Goal: Information Seeking & Learning: Learn about a topic

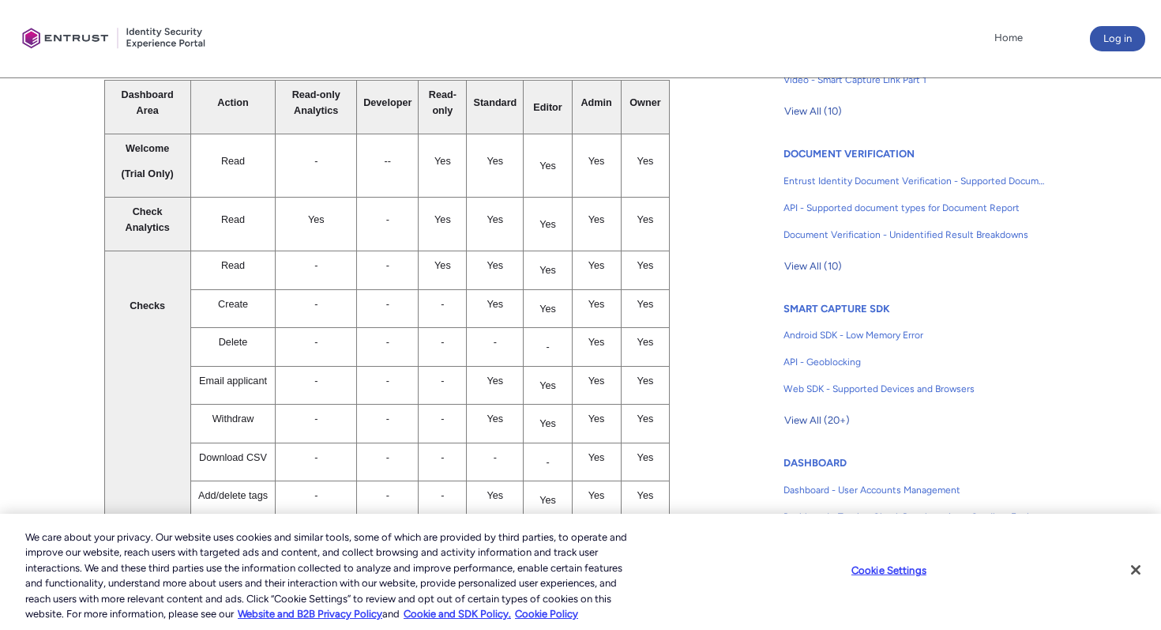
scroll to position [403, 0]
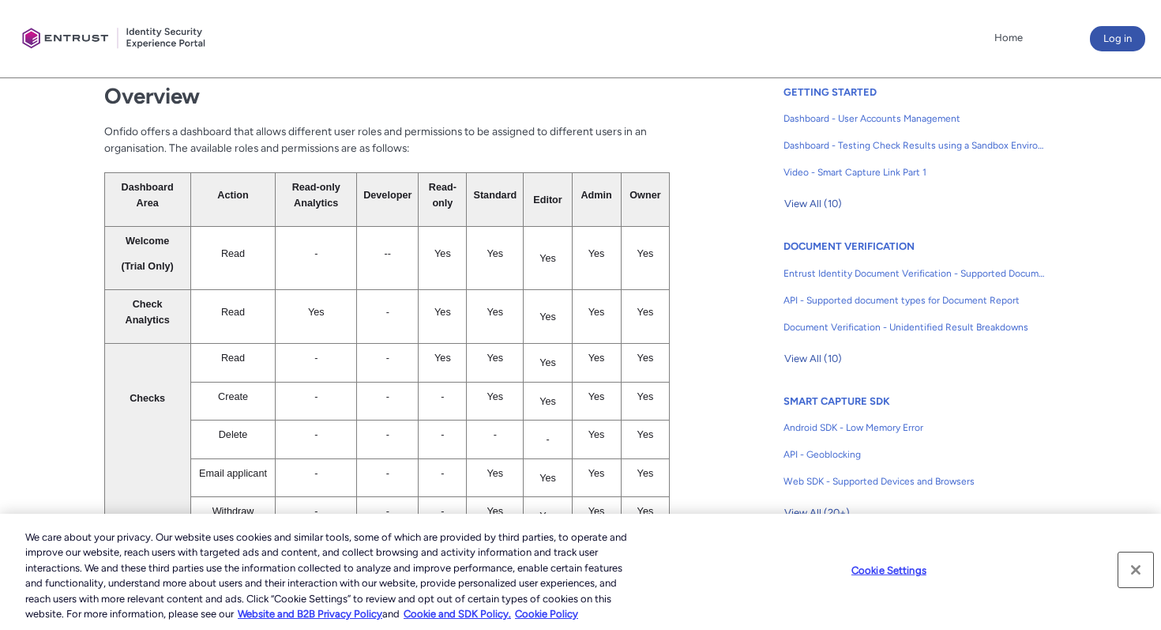
click at [1132, 568] on button "Close" at bounding box center [1136, 569] width 35 height 35
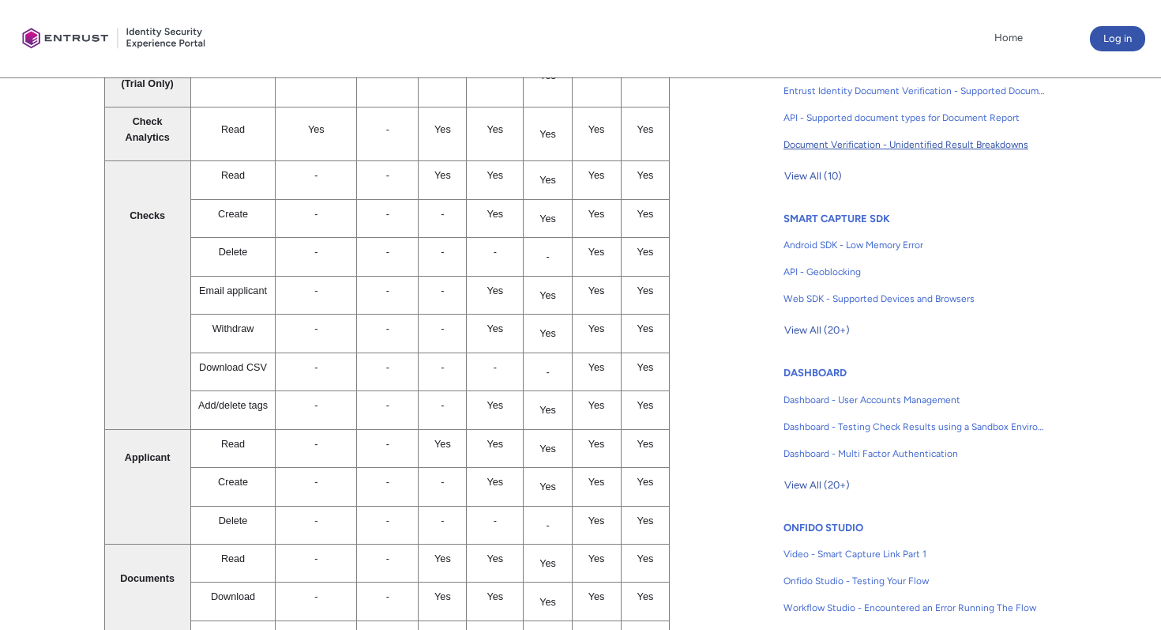
scroll to position [713, 0]
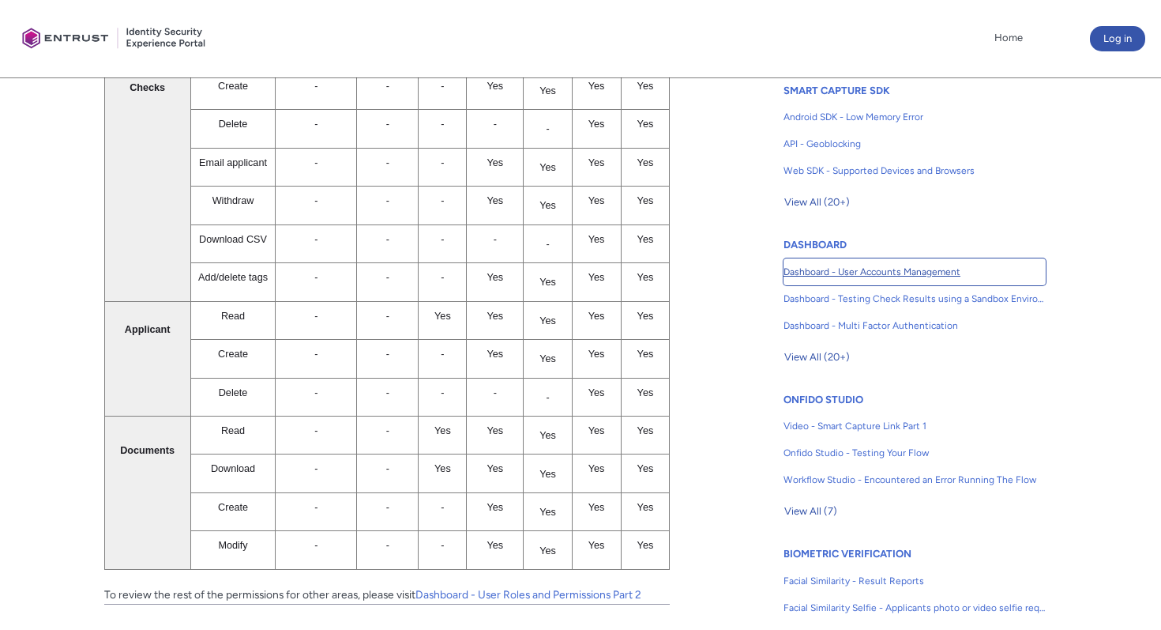
click at [841, 270] on span "Dashboard - User Accounts Management" at bounding box center [915, 272] width 262 height 14
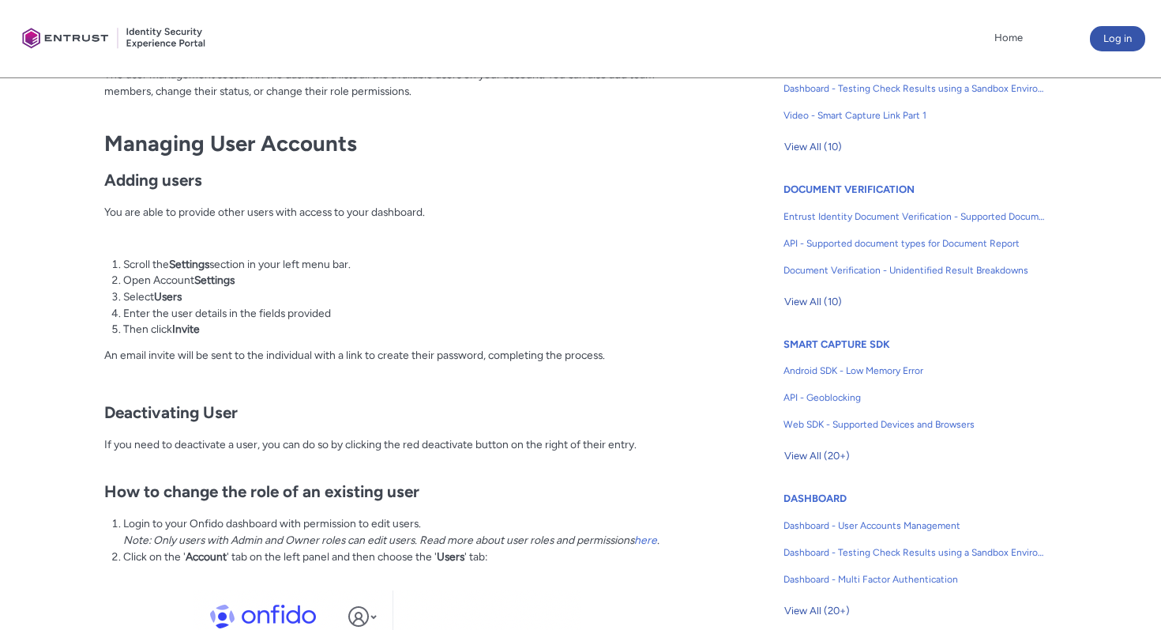
scroll to position [449, 0]
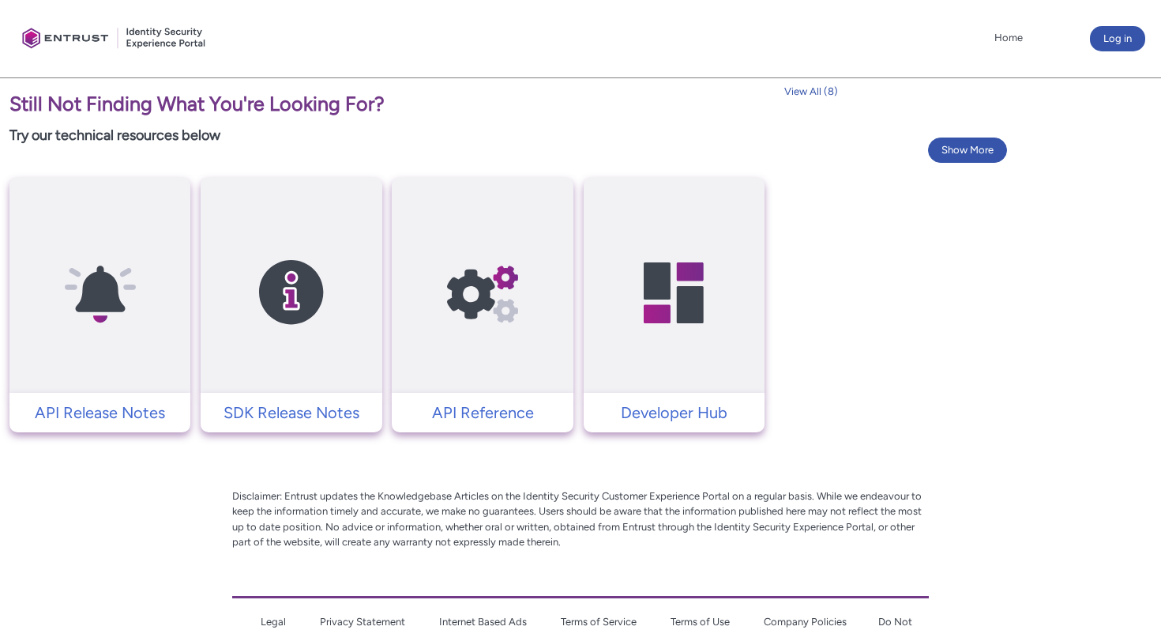
scroll to position [952, 0]
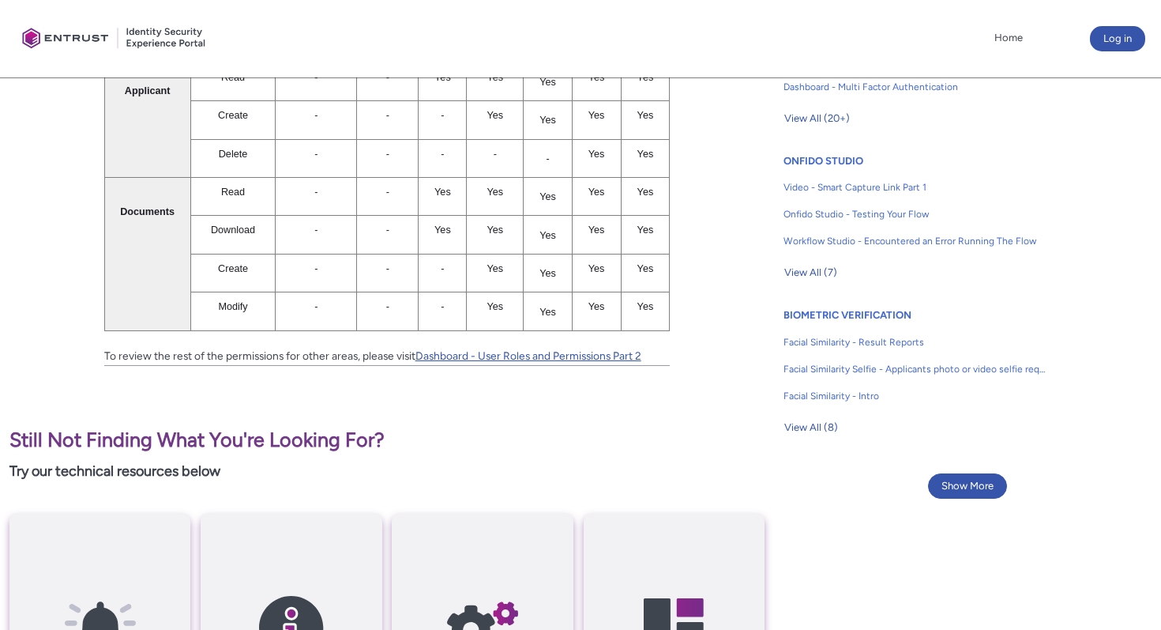
click at [448, 349] on link "Dashboard - User Roles and Permissions Part 2" at bounding box center [529, 355] width 226 height 13
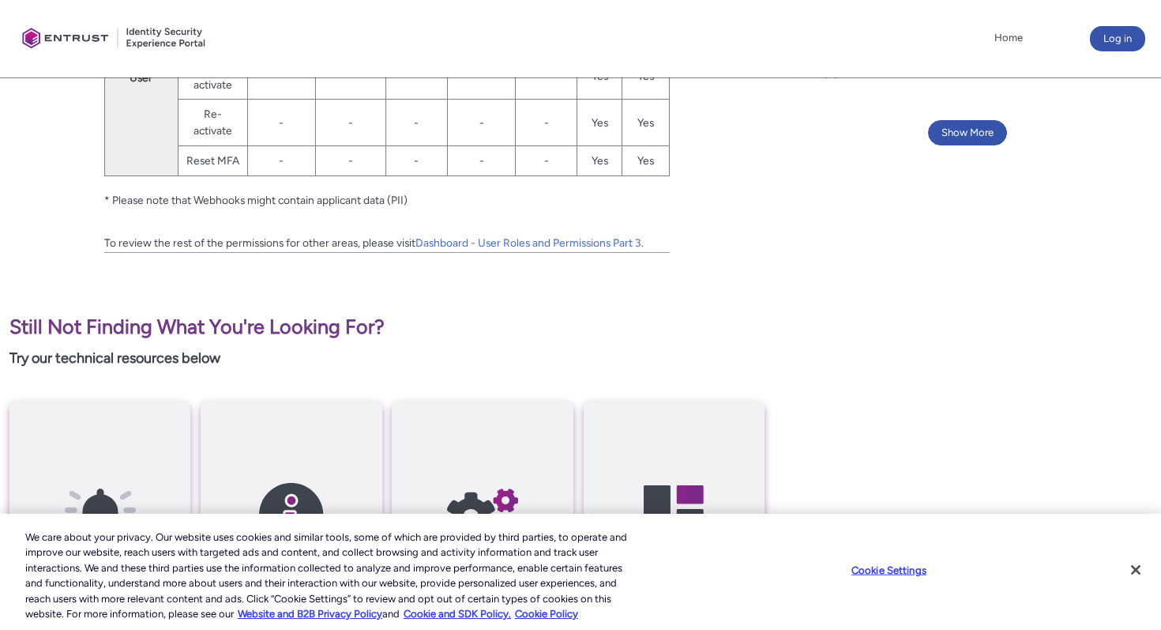
scroll to position [1304, 0]
click at [439, 243] on link "Dashboard - User Roles and Permissions Part 3" at bounding box center [529, 243] width 226 height 13
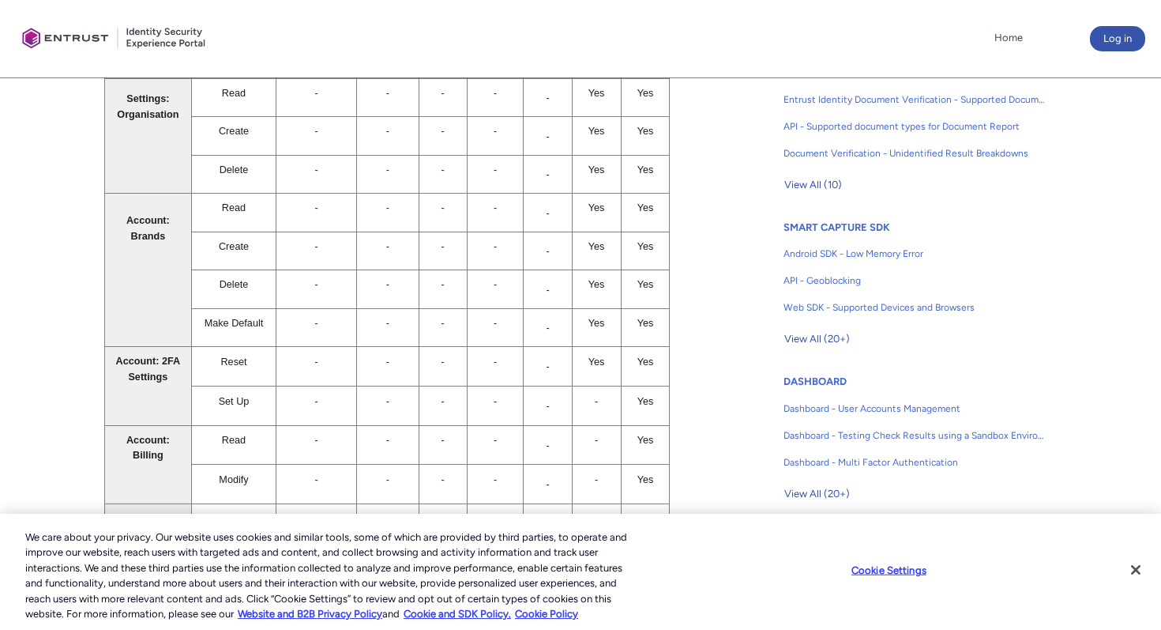
scroll to position [581, 0]
